Goal: Information Seeking & Learning: Learn about a topic

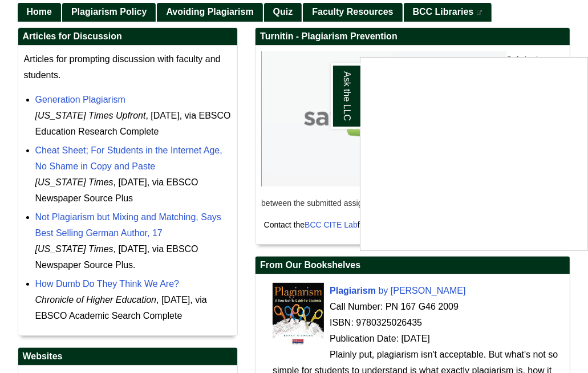
scroll to position [154, 0]
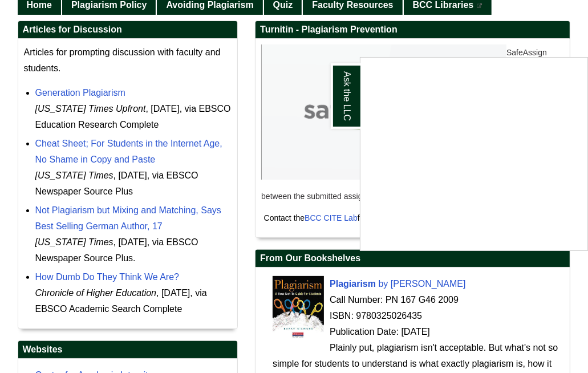
click at [247, 103] on div "Ask the LLC" at bounding box center [294, 186] width 588 height 373
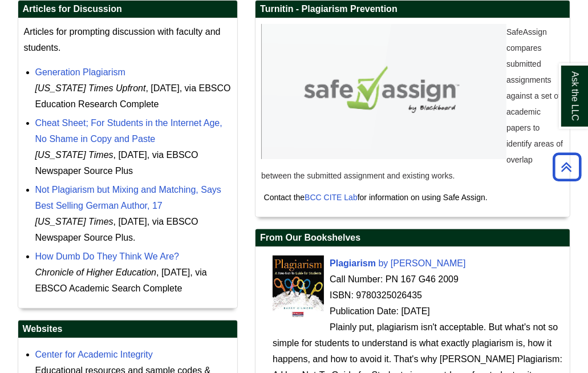
scroll to position [177, 0]
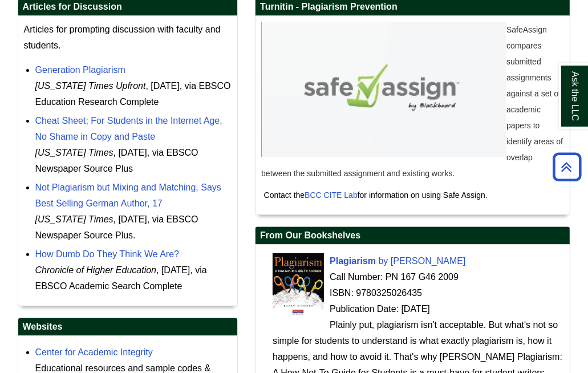
click at [402, 119] on img at bounding box center [383, 89] width 245 height 135
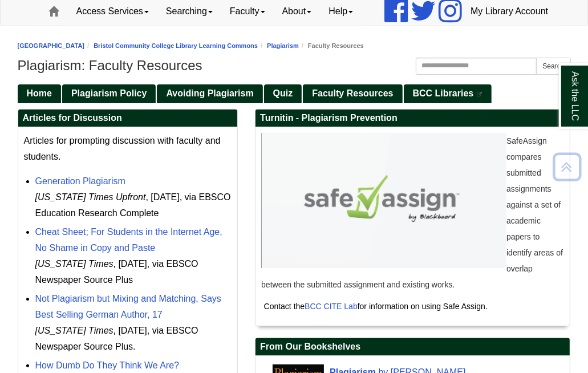
scroll to position [63, 0]
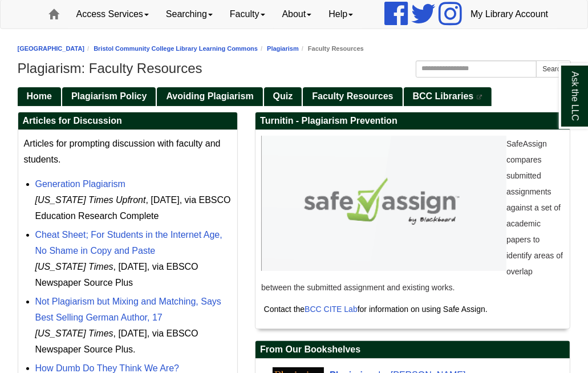
drag, startPoint x: 260, startPoint y: 145, endPoint x: 406, endPoint y: 144, distance: 145.3
click at [406, 130] on h2 "Turnitin - Plagiarism Prevention" at bounding box center [412, 121] width 314 height 18
copy h2 "Turnitin - Plagiarism Prevention"
click at [399, 130] on h2 "Turnitin - Plagiarism Prevention" at bounding box center [412, 121] width 314 height 18
drag, startPoint x: 446, startPoint y: 336, endPoint x: 488, endPoint y: 337, distance: 42.2
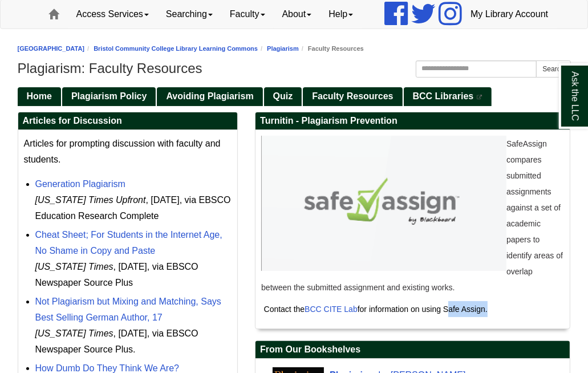
click at [487, 313] on span "Contact the BCC CITE Lab for information on using Safe Assign." at bounding box center [375, 308] width 223 height 9
copy span "Safe Assign"
